Goal: Transaction & Acquisition: Purchase product/service

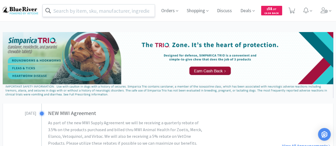
click at [116, 10] on input "text" at bounding box center [99, 11] width 112 height 12
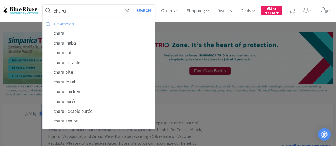
type input "churu"
click at [132, 5] on button "Search" at bounding box center [143, 11] width 22 height 12
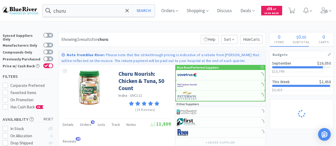
select select "1"
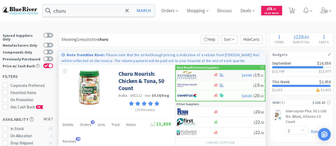
click at [206, 74] on div at bounding box center [191, 75] width 29 height 9
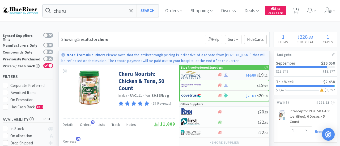
select select "1"
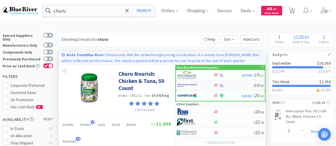
click at [236, 88] on div "$ 19 . 99" at bounding box center [220, 85] width 89 height 10
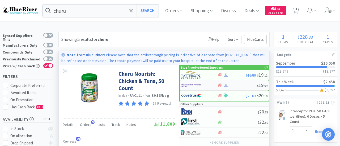
select select "1"
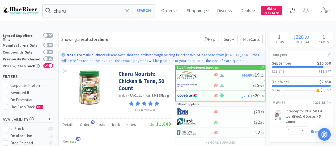
click at [293, 9] on span "1" at bounding box center [292, 8] width 2 height 21
select select "1"
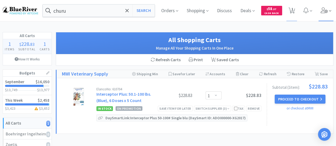
click at [323, 10] on icon at bounding box center [323, 10] width 7 height 6
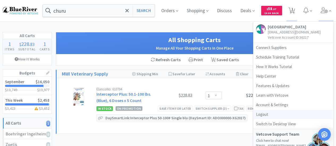
click at [262, 113] on link "Logout" at bounding box center [293, 115] width 80 height 10
